Goal: Transaction & Acquisition: Purchase product/service

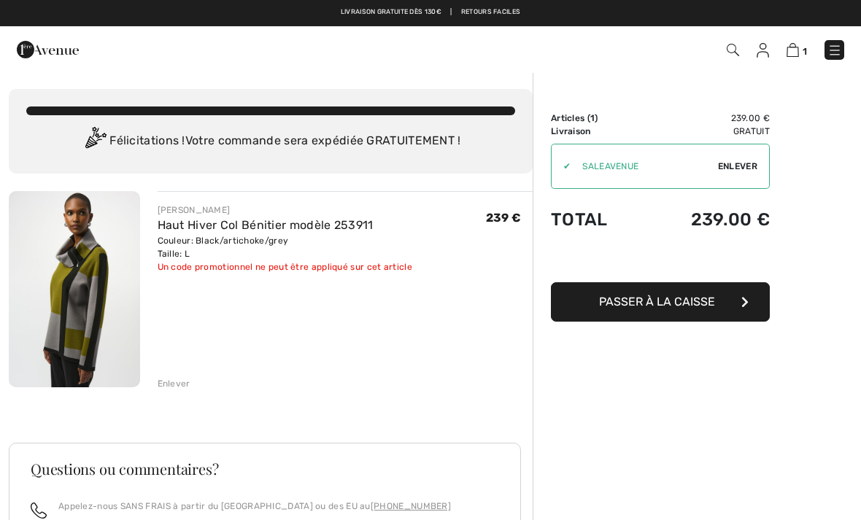
click at [73, 290] on img at bounding box center [74, 289] width 131 height 196
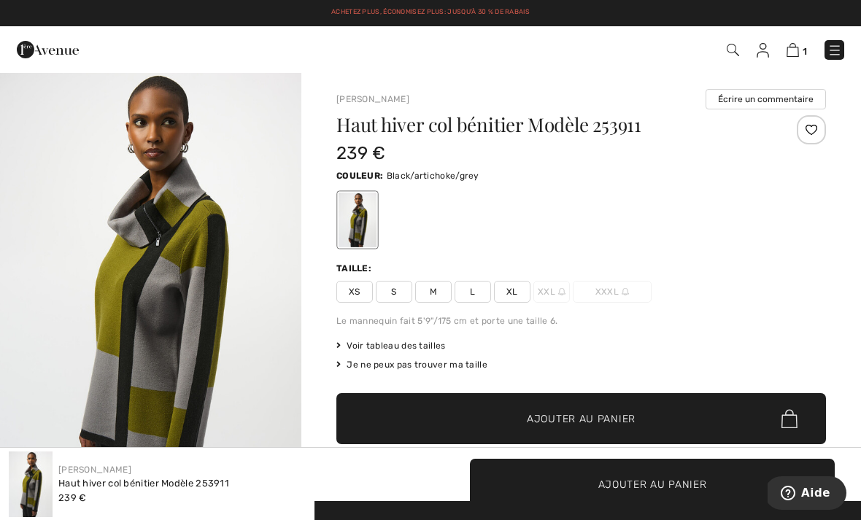
click at [182, 313] on img "1 / 4" at bounding box center [150, 297] width 301 height 452
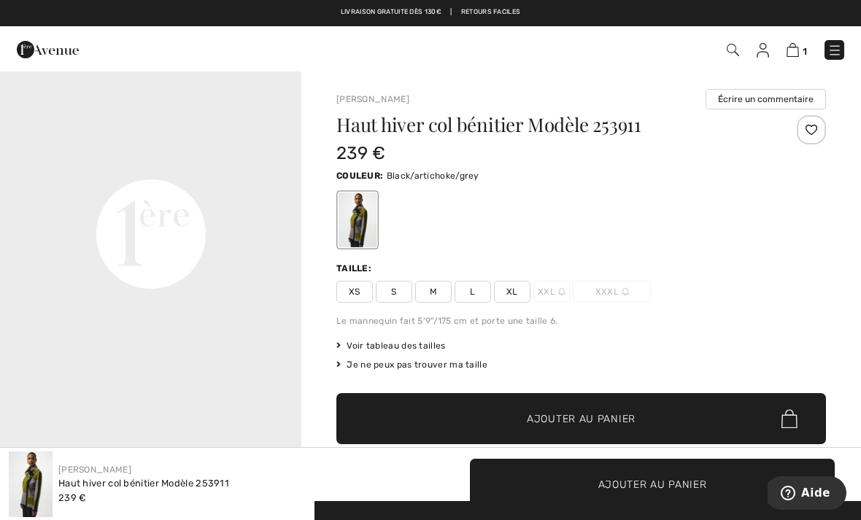
scroll to position [1056, 0]
